Goal: Task Accomplishment & Management: Use online tool/utility

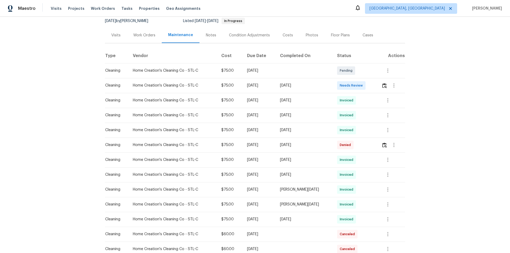
scroll to position [27, 0]
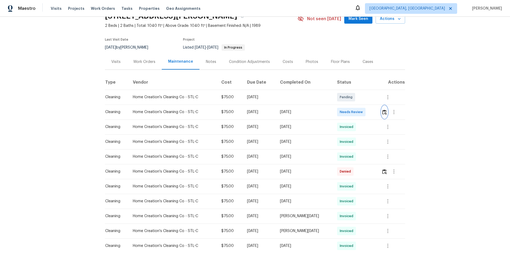
click at [385, 111] on button "button" at bounding box center [384, 112] width 6 height 13
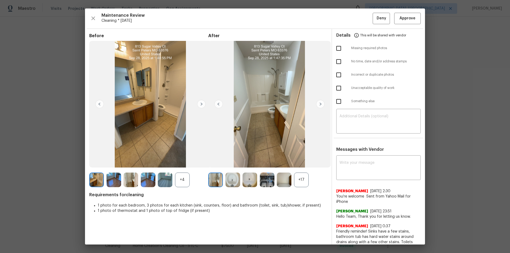
click at [300, 181] on div "+17" at bounding box center [301, 180] width 15 height 15
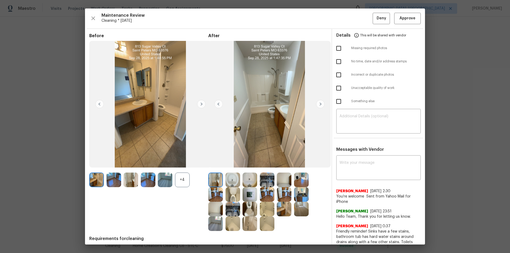
click at [279, 182] on img at bounding box center [284, 180] width 15 height 15
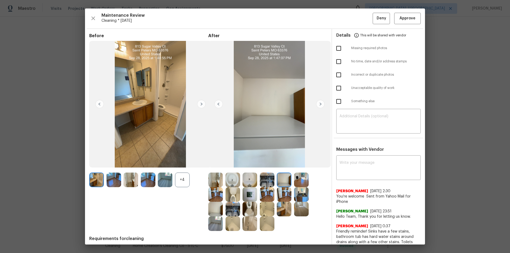
click at [263, 176] on img at bounding box center [267, 180] width 15 height 15
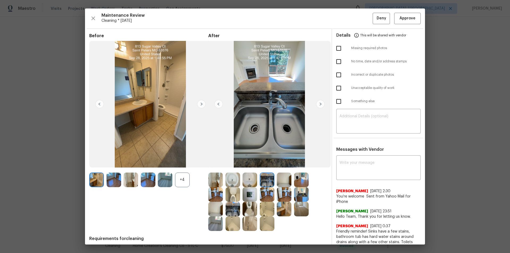
click at [250, 189] on img at bounding box center [249, 194] width 15 height 15
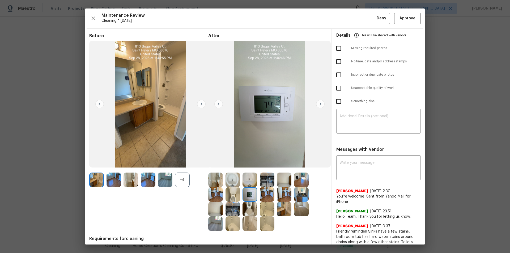
click at [286, 189] on img at bounding box center [284, 194] width 15 height 15
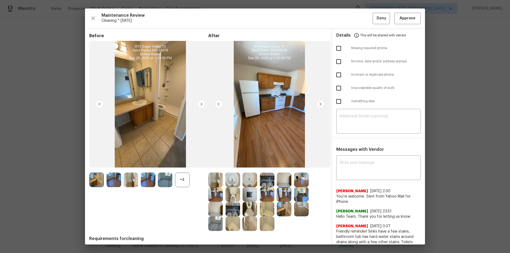
click at [282, 211] on img at bounding box center [284, 209] width 15 height 15
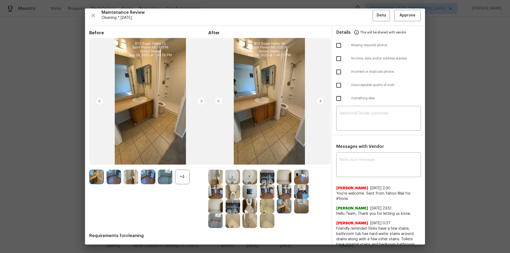
scroll to position [0, 0]
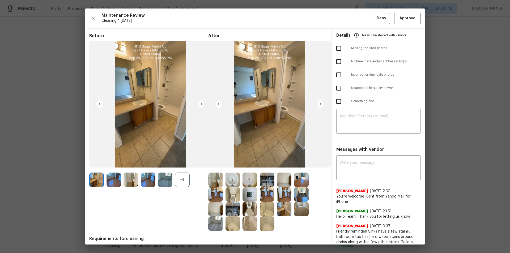
click at [234, 180] on img at bounding box center [232, 180] width 15 height 15
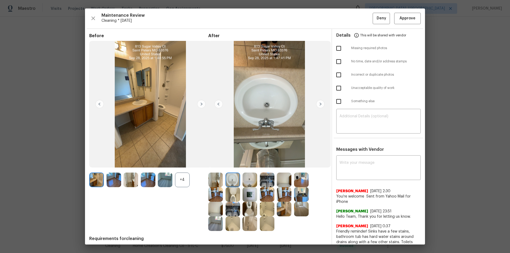
click at [209, 194] on img at bounding box center [215, 194] width 15 height 15
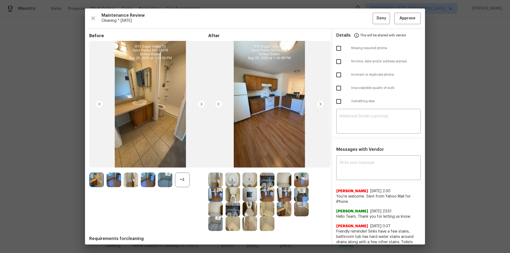
click at [209, 194] on img at bounding box center [215, 194] width 15 height 15
click at [410, 17] on span "Approve" at bounding box center [407, 18] width 16 height 7
